Goal: Navigation & Orientation: Find specific page/section

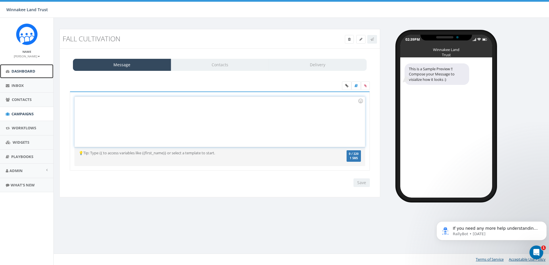
click at [27, 69] on span "Dashboard" at bounding box center [23, 71] width 24 height 5
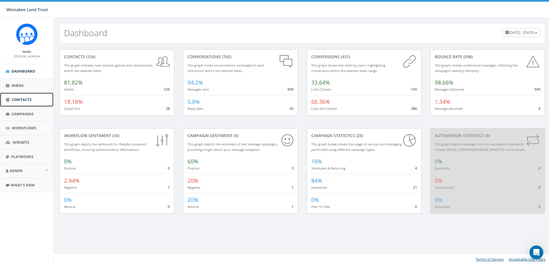
click at [18, 102] on span "Contacts" at bounding box center [22, 99] width 20 height 5
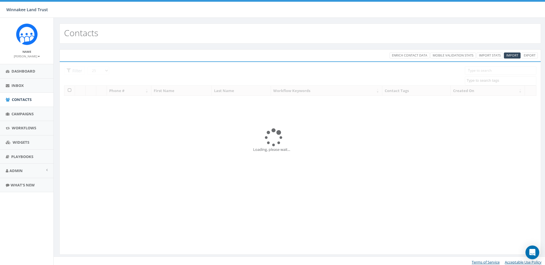
select select
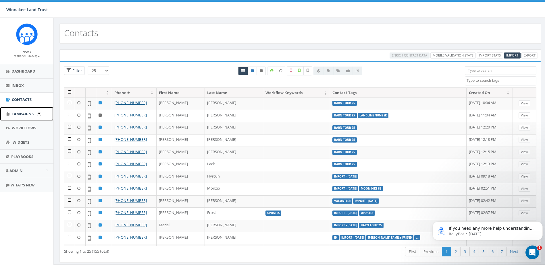
click at [18, 115] on span "Campaigns" at bounding box center [22, 113] width 22 height 5
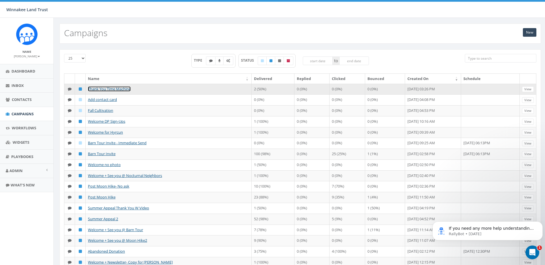
click at [116, 88] on link "Thank You Time Machine" at bounding box center [109, 88] width 43 height 5
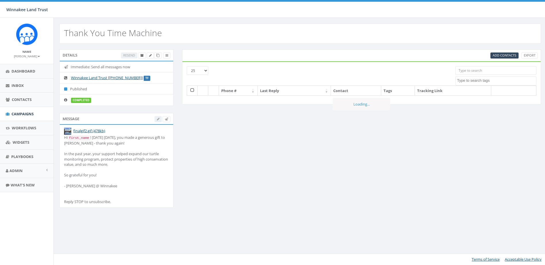
select select
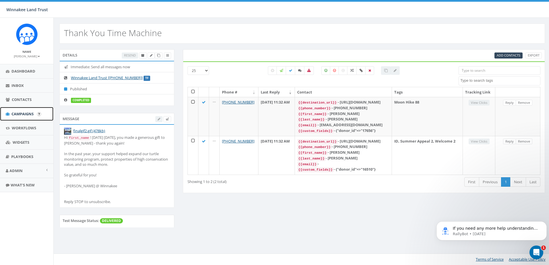
click at [18, 114] on span "Campaigns" at bounding box center [22, 113] width 22 height 5
